Goal: Task Accomplishment & Management: Manage account settings

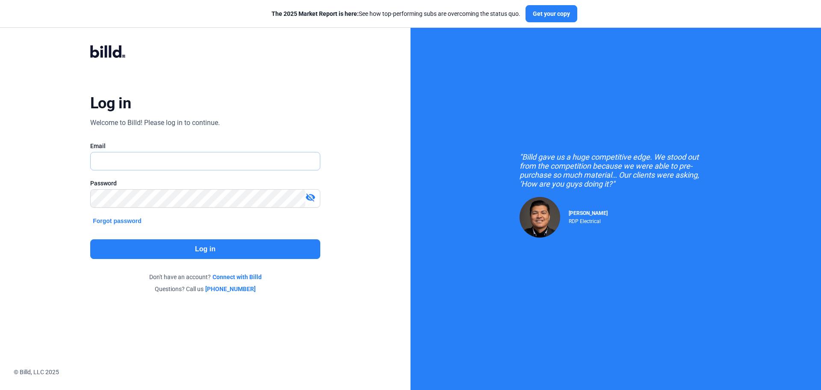
type input "[PERSON_NAME][EMAIL_ADDRESS][DOMAIN_NAME]"
click at [197, 249] on button "Log in" at bounding box center [205, 249] width 230 height 20
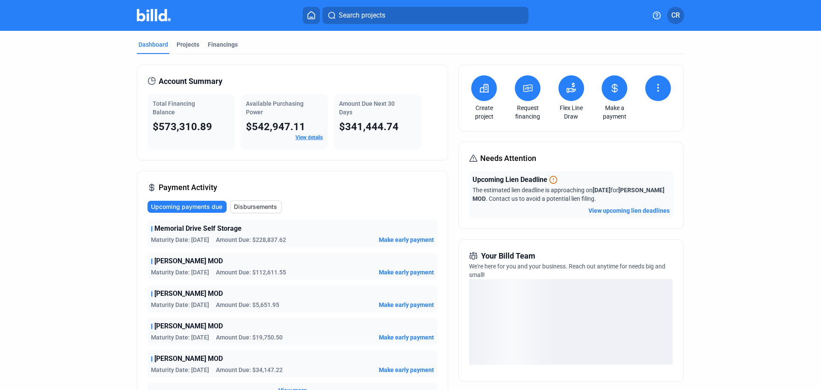
click at [311, 139] on link "View details" at bounding box center [308, 137] width 27 height 6
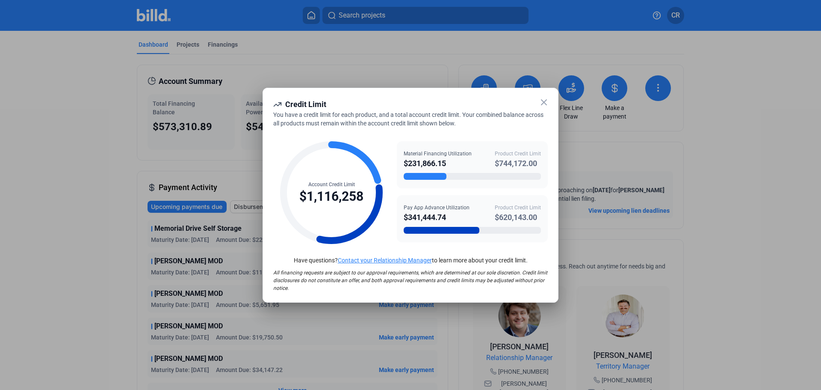
click at [544, 105] on icon at bounding box center [544, 102] width 10 height 10
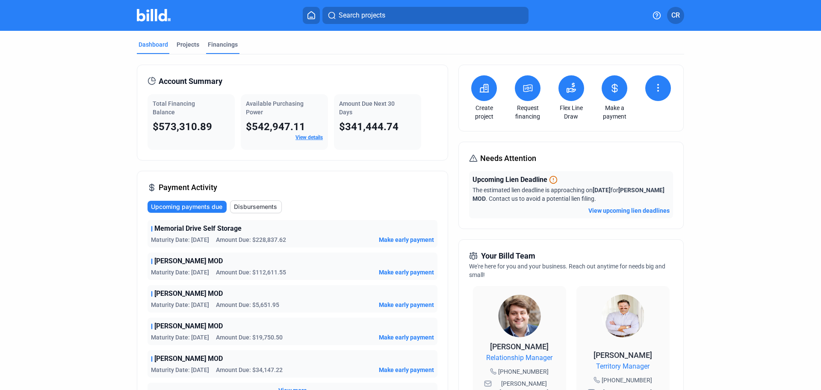
click at [224, 49] on div "Financings" at bounding box center [222, 47] width 33 height 14
